Goal: Task Accomplishment & Management: Use online tool/utility

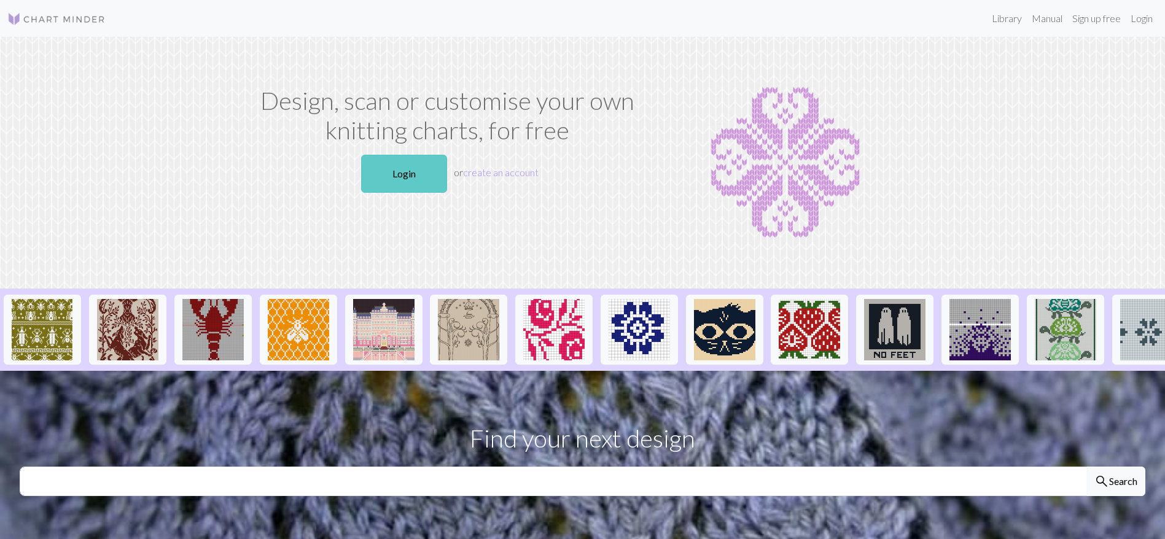
click at [421, 172] on link "Login" at bounding box center [404, 174] width 86 height 38
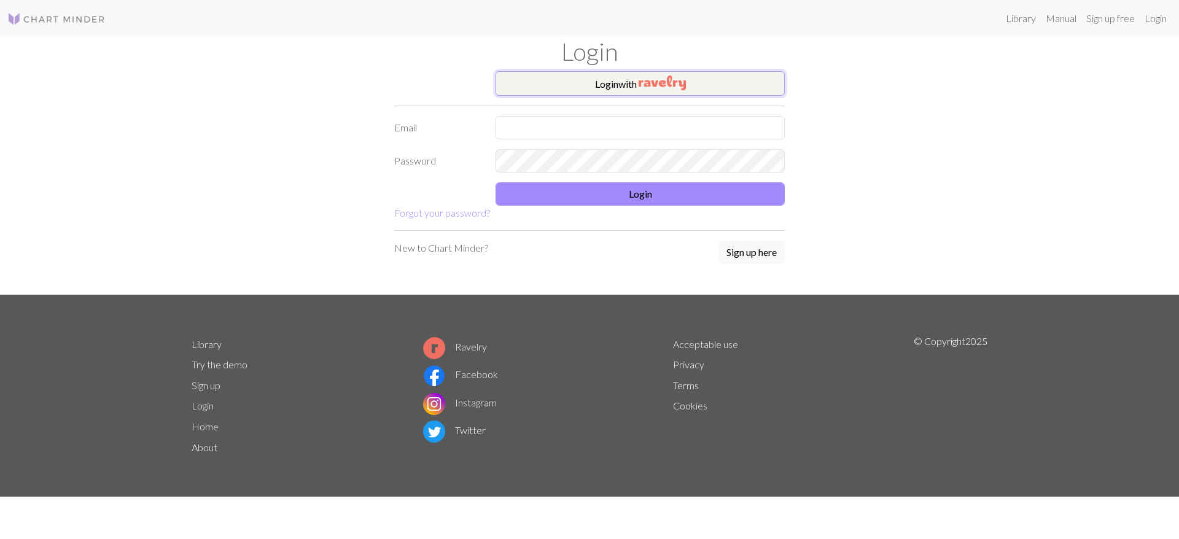
click at [643, 82] on img "button" at bounding box center [662, 83] width 47 height 15
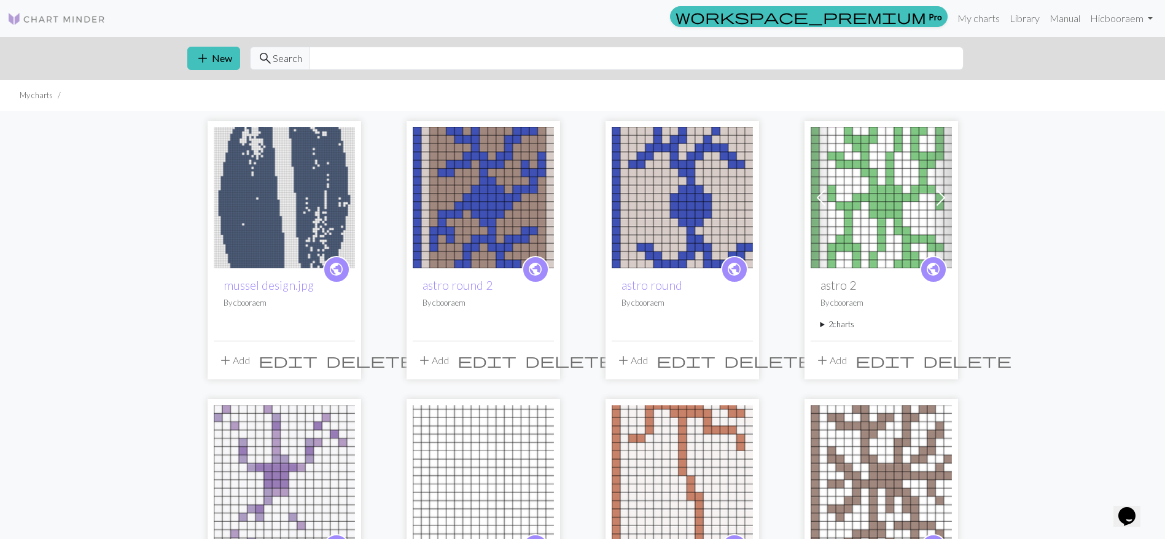
click at [257, 171] on img at bounding box center [284, 197] width 141 height 141
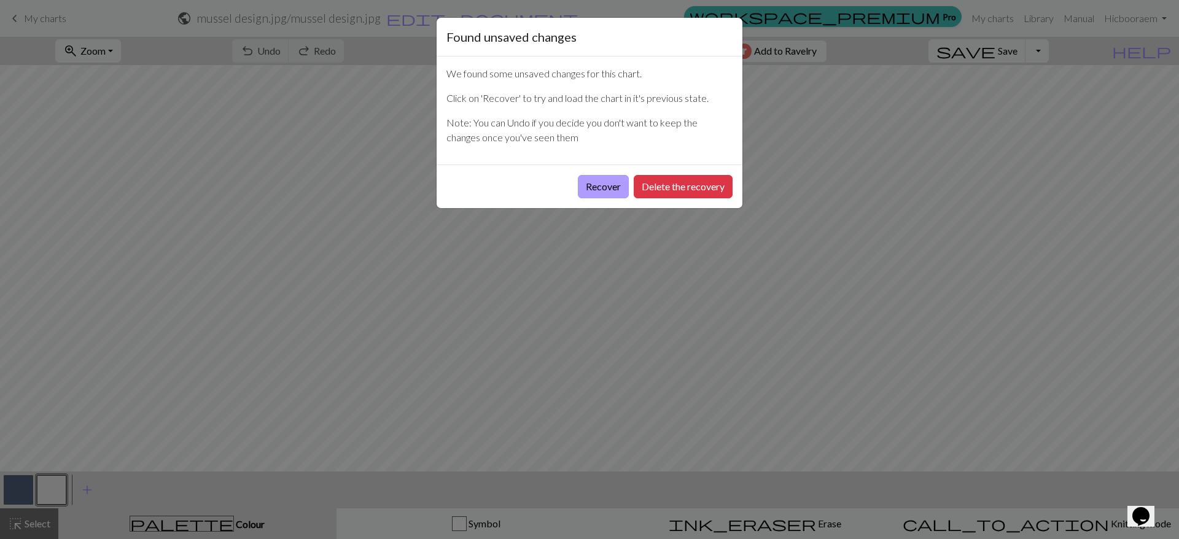
click at [602, 184] on button "Recover" at bounding box center [603, 186] width 51 height 23
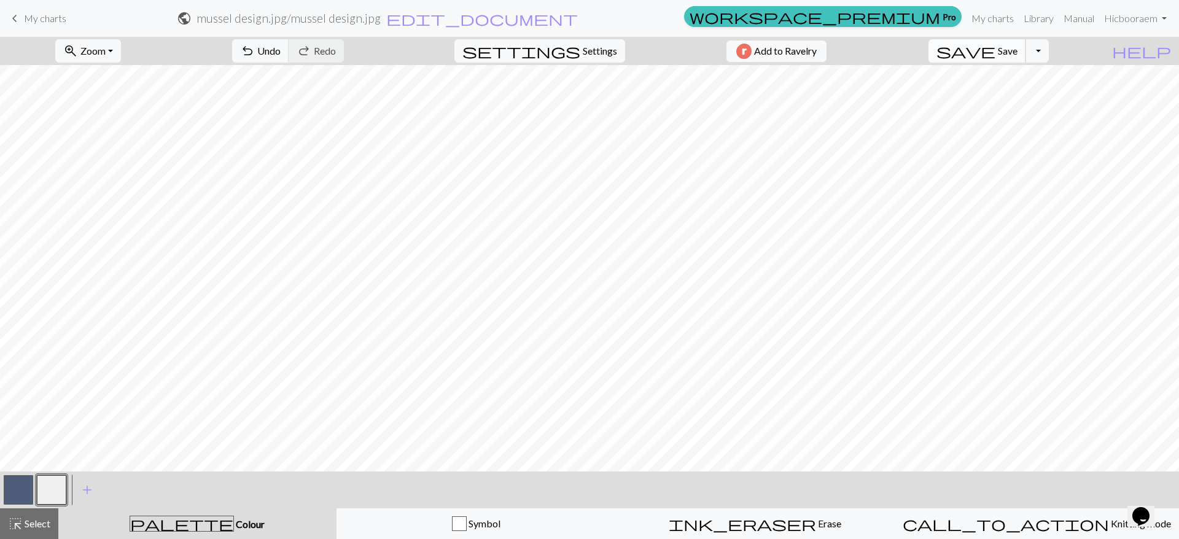
click at [995, 44] on span "save" at bounding box center [965, 50] width 59 height 17
click at [1058, 50] on div "save Save Save Toggle Dropdown file_copy Save a copy save_alt Download" at bounding box center [988, 51] width 139 height 28
click at [1049, 50] on button "Toggle Dropdown" at bounding box center [1036, 50] width 23 height 23
click at [1037, 100] on button "save_alt Download" at bounding box center [947, 98] width 203 height 20
click at [1049, 52] on button "Toggle Dropdown" at bounding box center [1036, 50] width 23 height 23
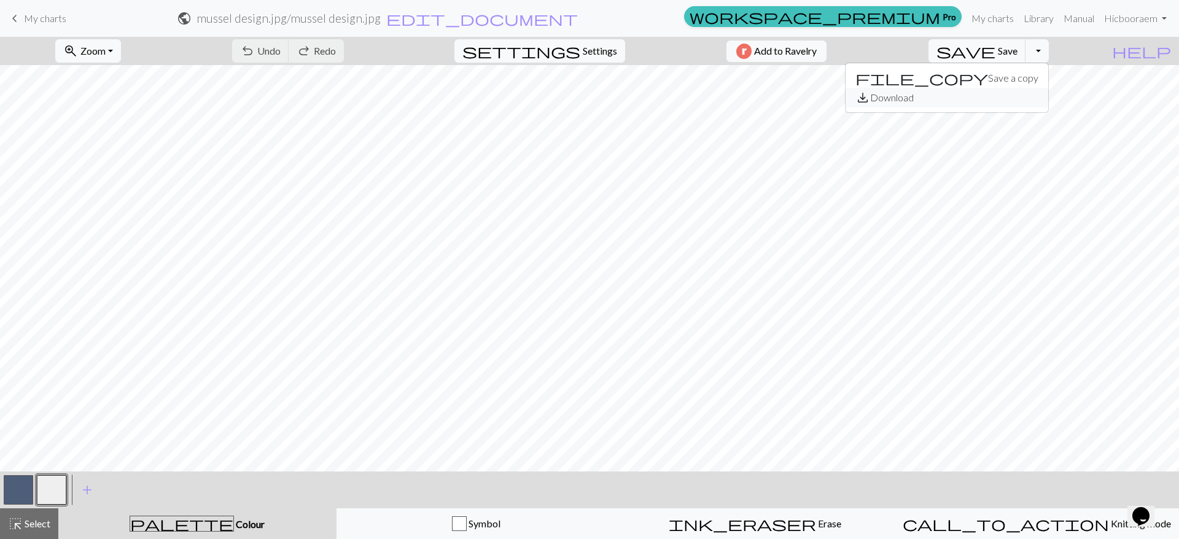
click at [1025, 98] on button "save_alt Download" at bounding box center [947, 98] width 203 height 20
